Goal: Task Accomplishment & Management: Complete application form

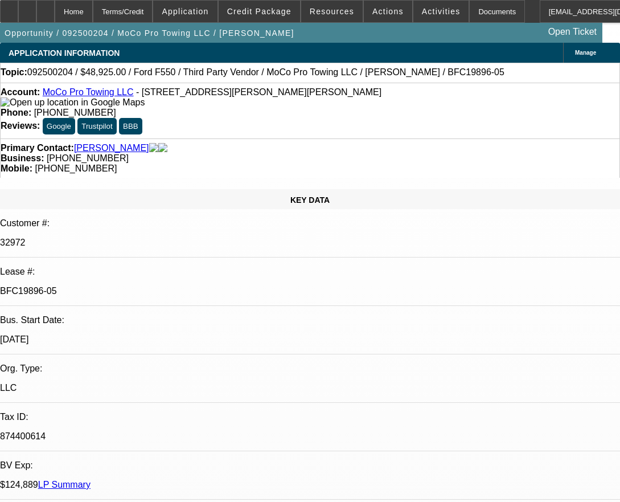
select select "0"
select select "2"
select select "0"
select select "6"
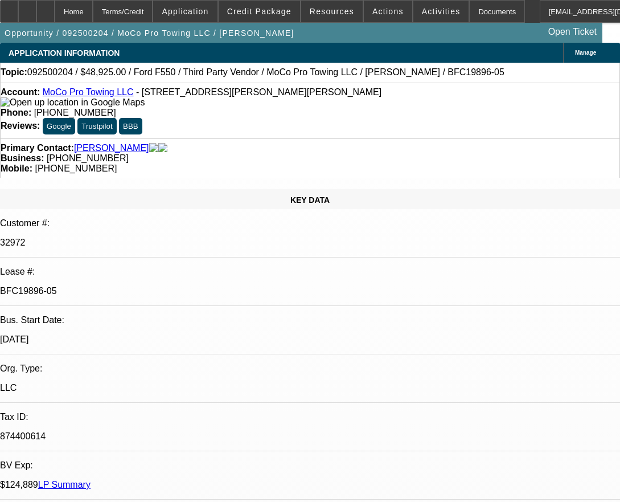
select select "0"
select select "2"
select select "0"
select select "6"
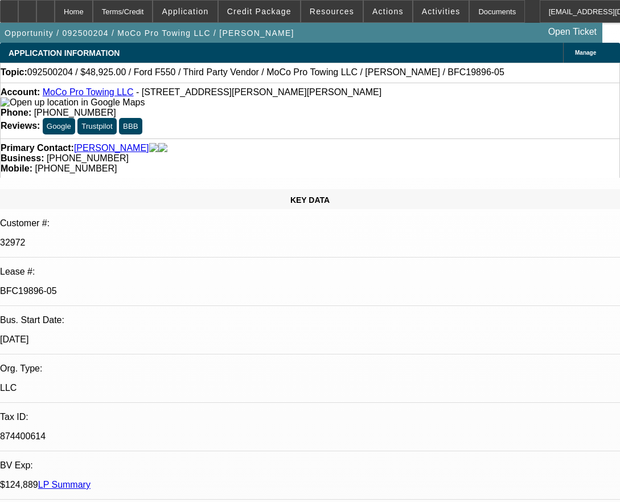
select select "0"
select select "2"
select select "0"
select select "6"
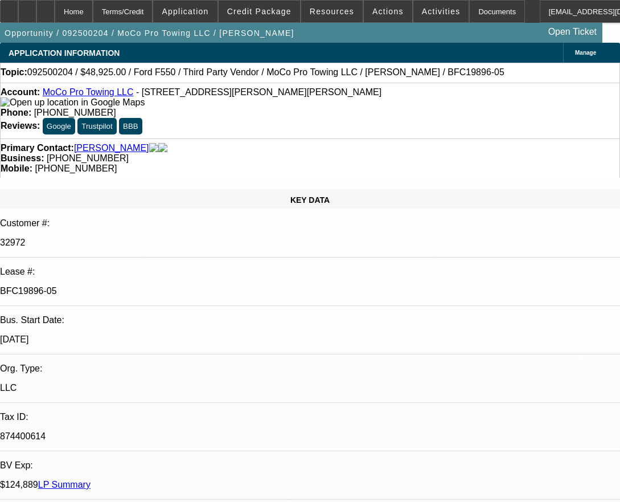
select select "0"
select select "2"
select select "0"
select select "6"
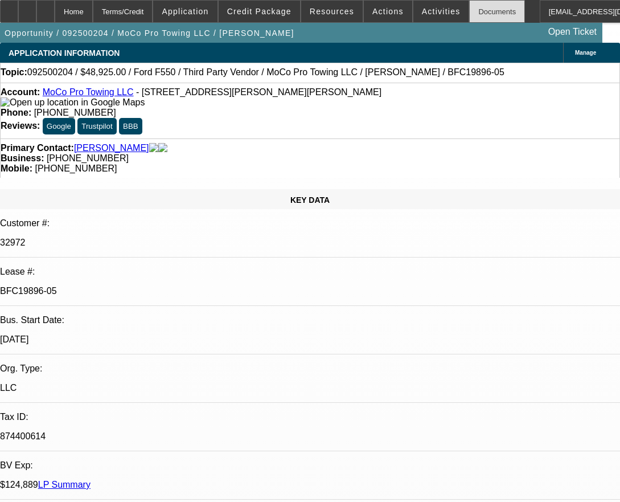
click at [470, 19] on div "Documents" at bounding box center [497, 11] width 56 height 23
